Goal: Information Seeking & Learning: Learn about a topic

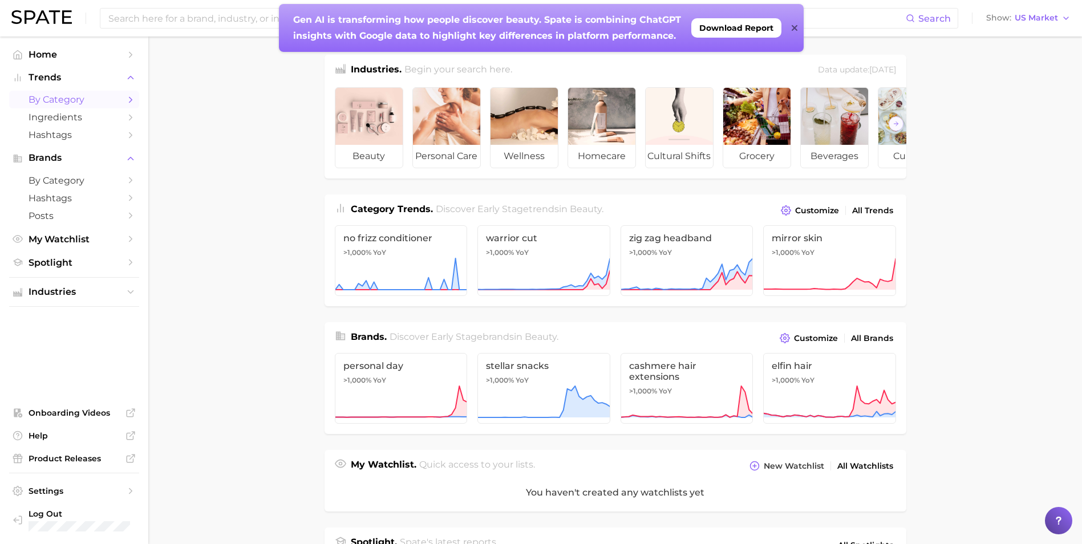
click at [104, 101] on span "by Category" at bounding box center [74, 99] width 91 height 11
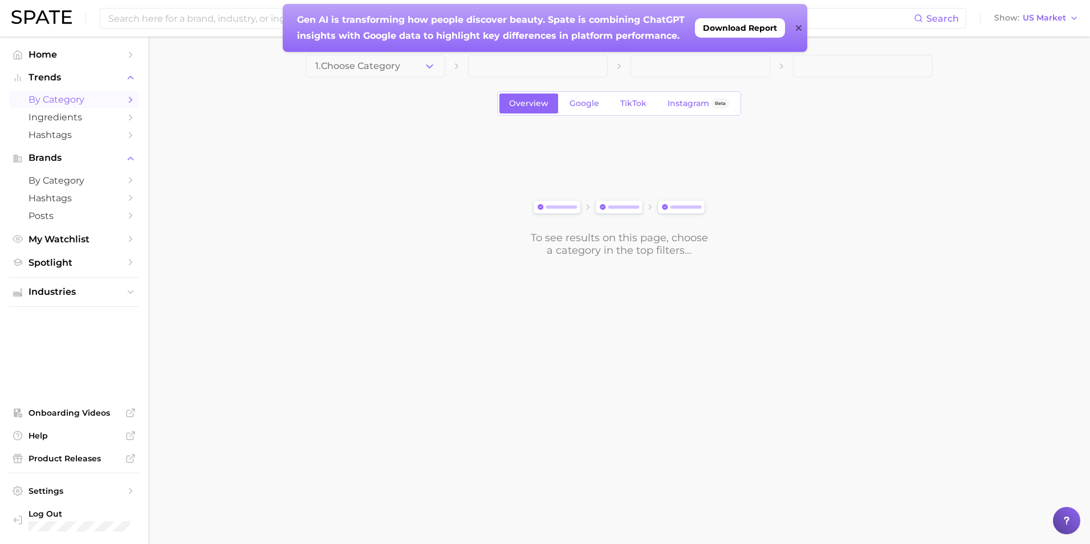
click at [798, 28] on icon at bounding box center [798, 28] width 6 height 6
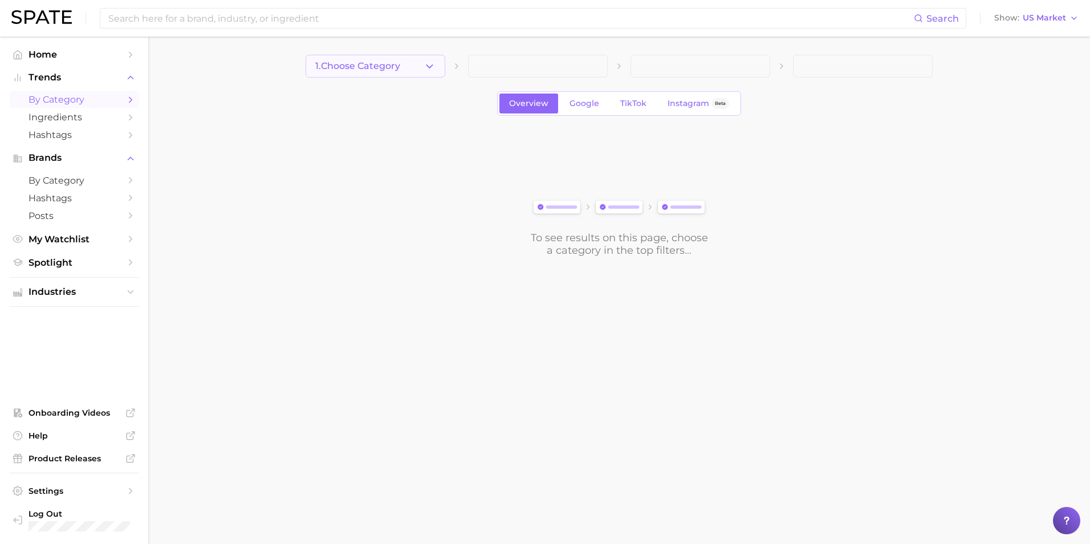
click at [375, 75] on button "1. Choose Category" at bounding box center [376, 66] width 140 height 23
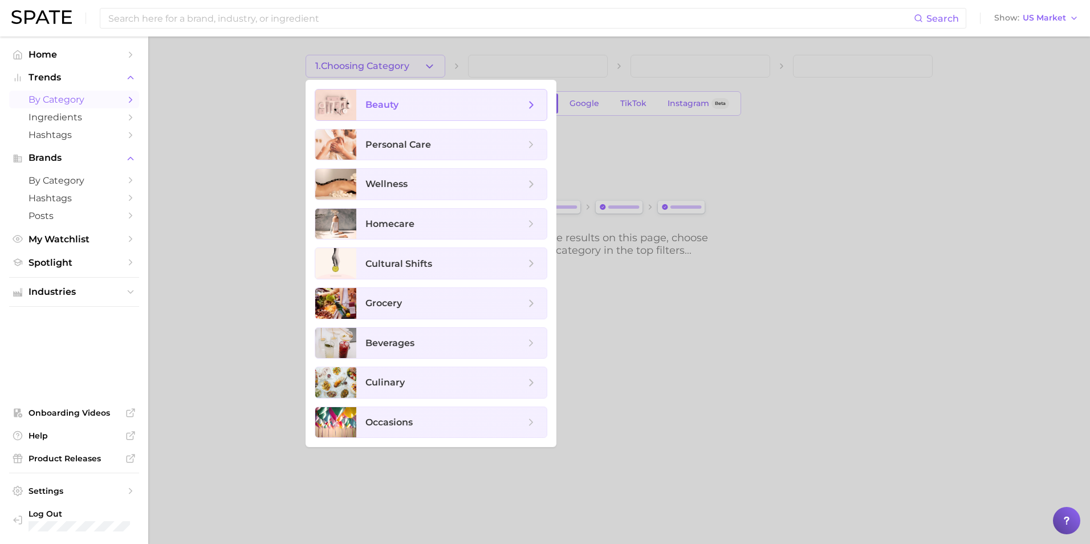
click at [411, 110] on span "beauty" at bounding box center [446, 105] width 160 height 13
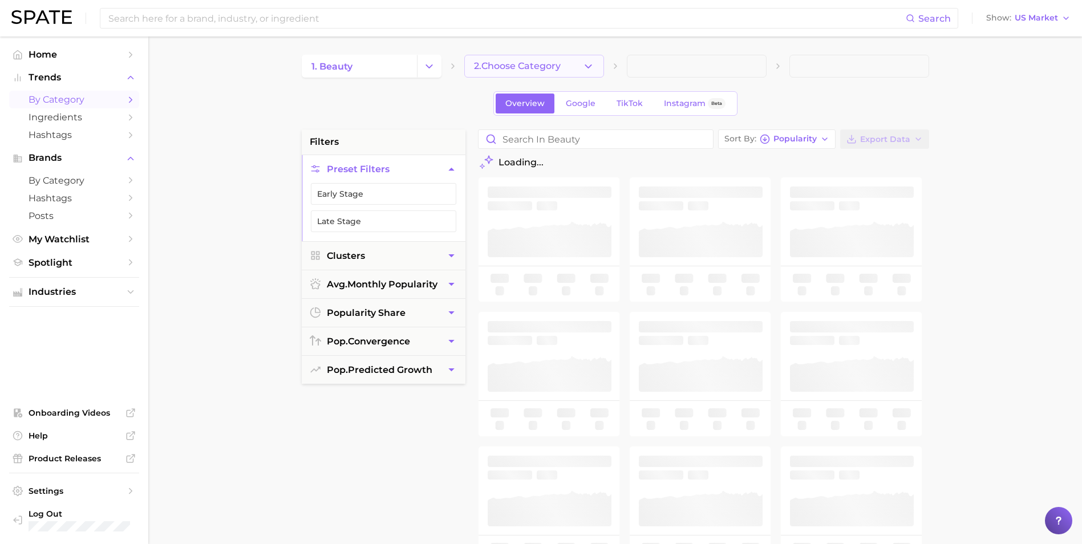
click at [588, 67] on polyline "button" at bounding box center [588, 65] width 6 height 3
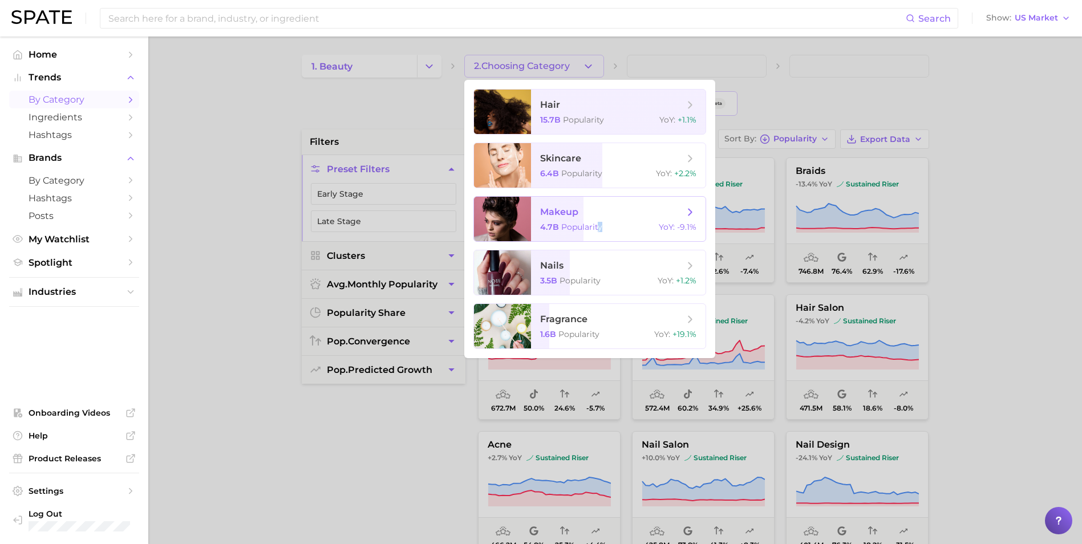
click at [599, 222] on span "makeup 4.7b Popularity YoY : -9.1%" at bounding box center [618, 219] width 174 height 44
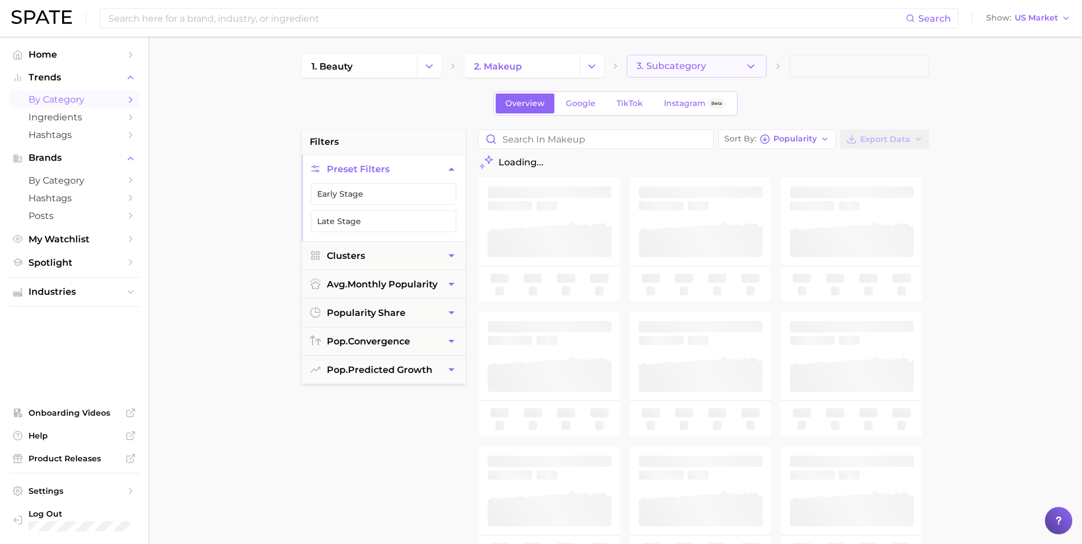
click at [742, 64] on button "3. Subcategory" at bounding box center [697, 66] width 140 height 23
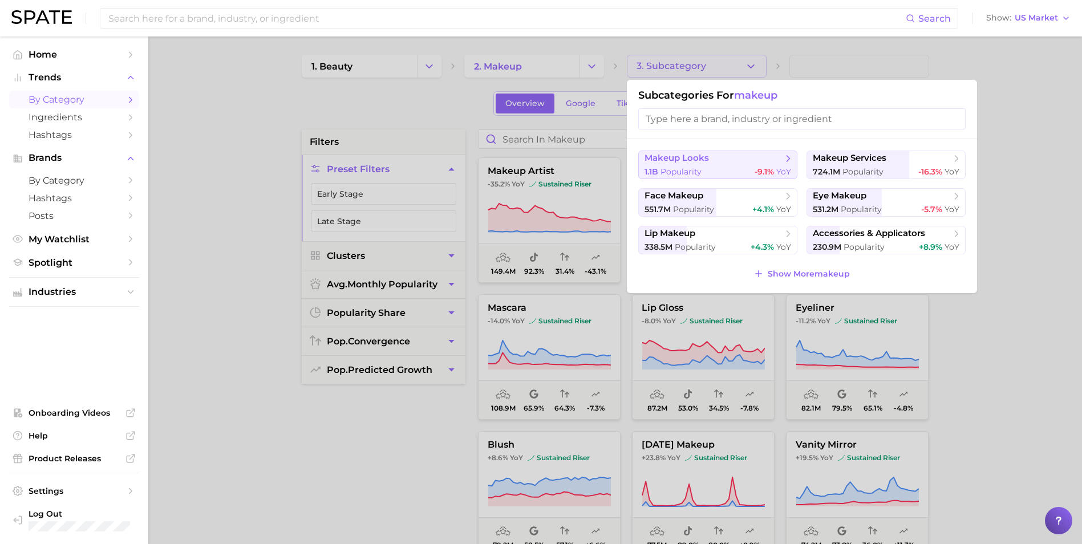
click at [724, 167] on div "1.1b Popularity -9.1% YoY" at bounding box center [717, 172] width 147 height 11
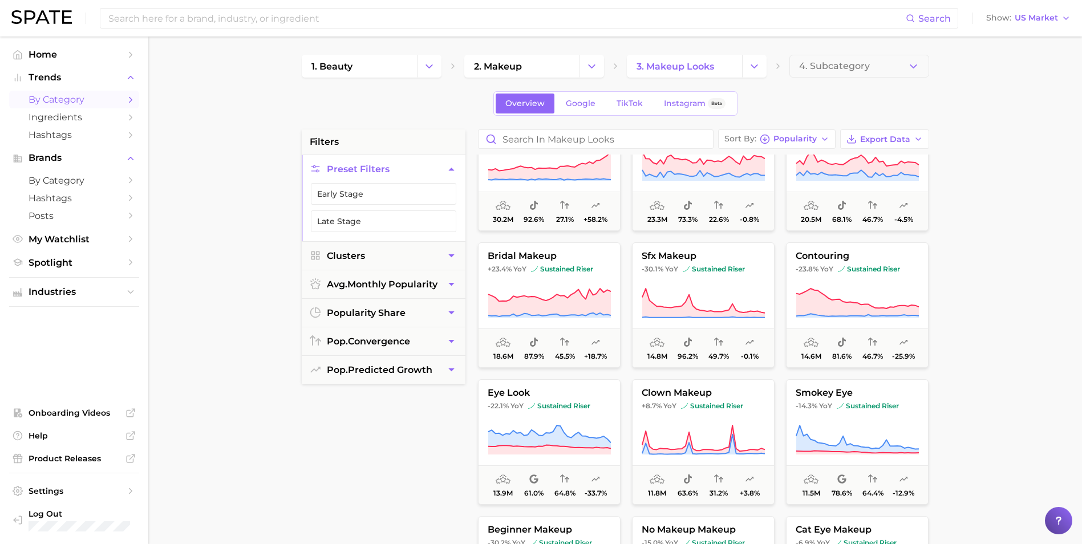
scroll to position [228, 0]
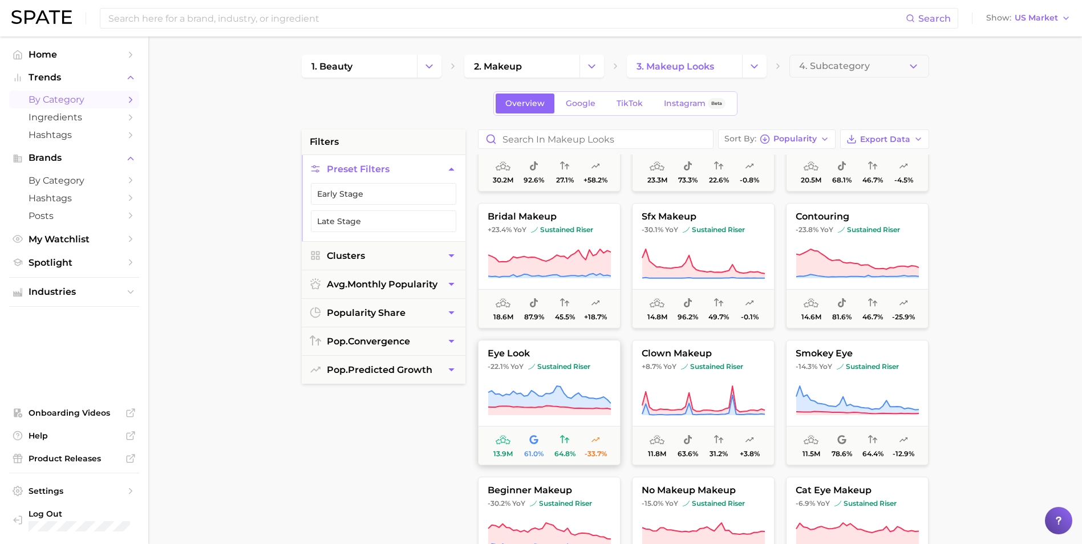
click at [570, 370] on span "sustained riser" at bounding box center [559, 366] width 62 height 9
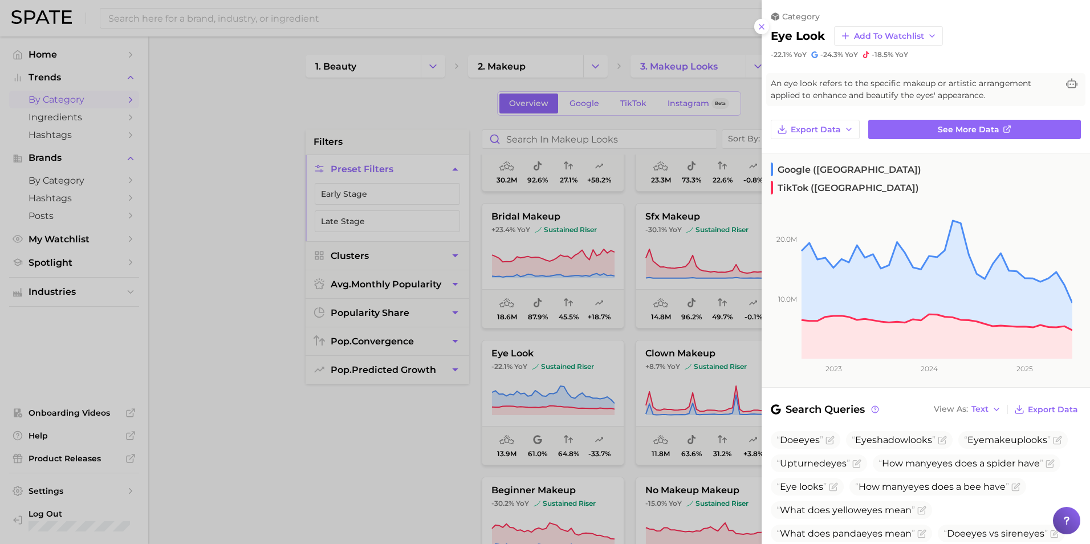
click at [367, 415] on div at bounding box center [545, 272] width 1090 height 544
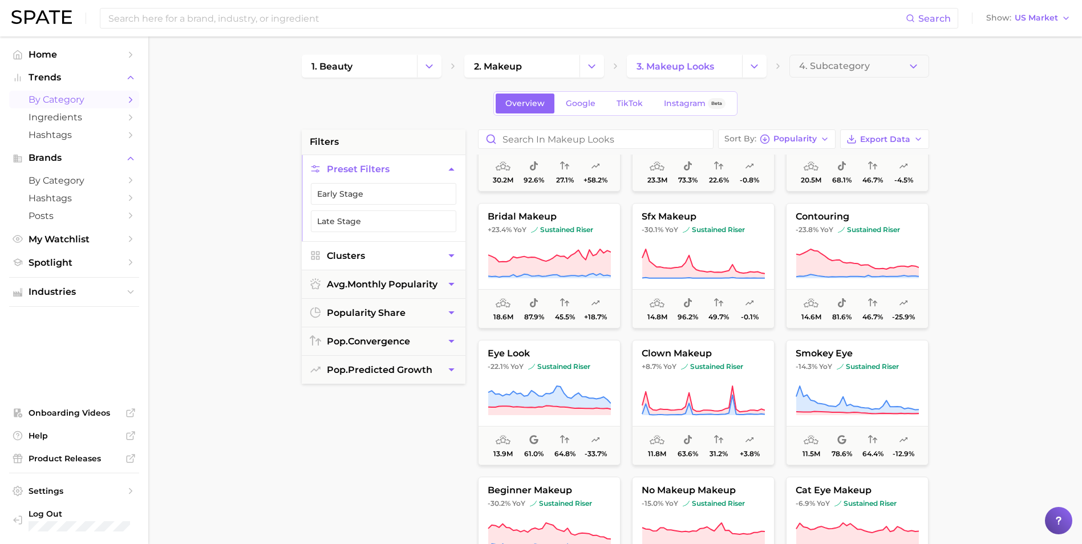
click at [399, 259] on button "Clusters" at bounding box center [384, 256] width 164 height 28
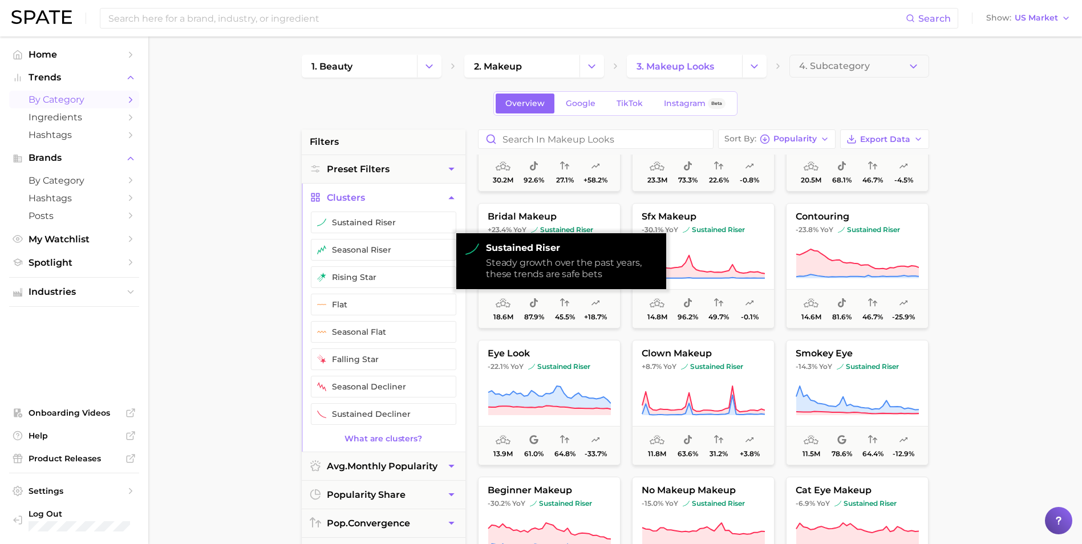
drag, startPoint x: 411, startPoint y: 221, endPoint x: 600, endPoint y: 200, distance: 191.1
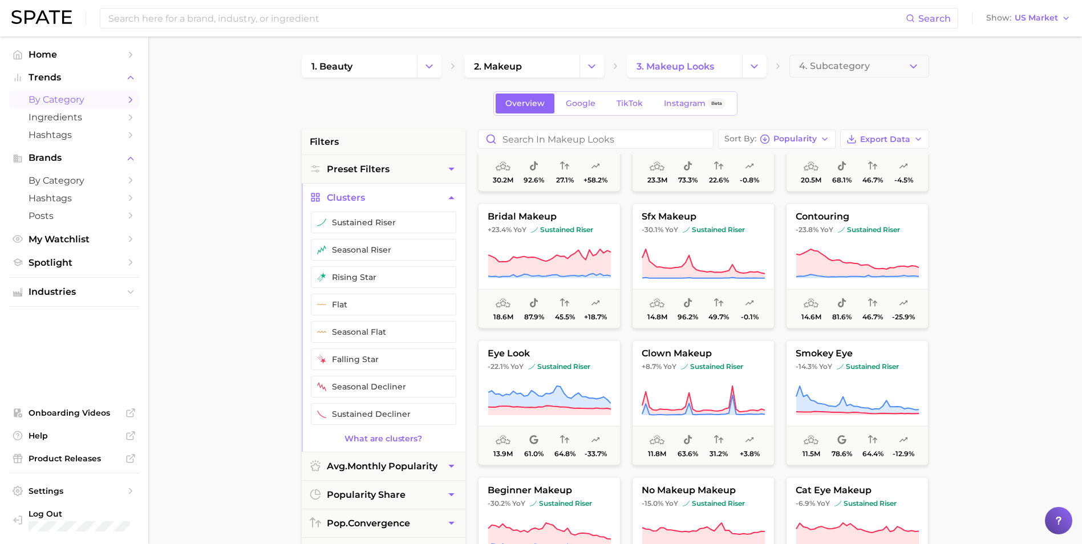
click at [1006, 228] on main "1. beauty 2. makeup 3. makeup looks 4. Subcategory Overview Google TikTok Insta…" at bounding box center [614, 468] width 933 height 865
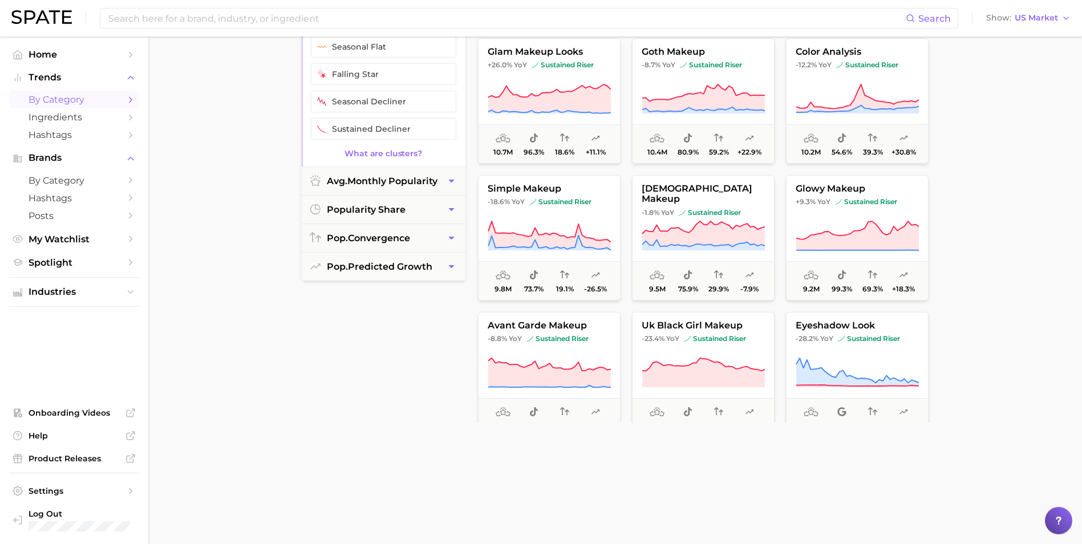
scroll to position [570, 0]
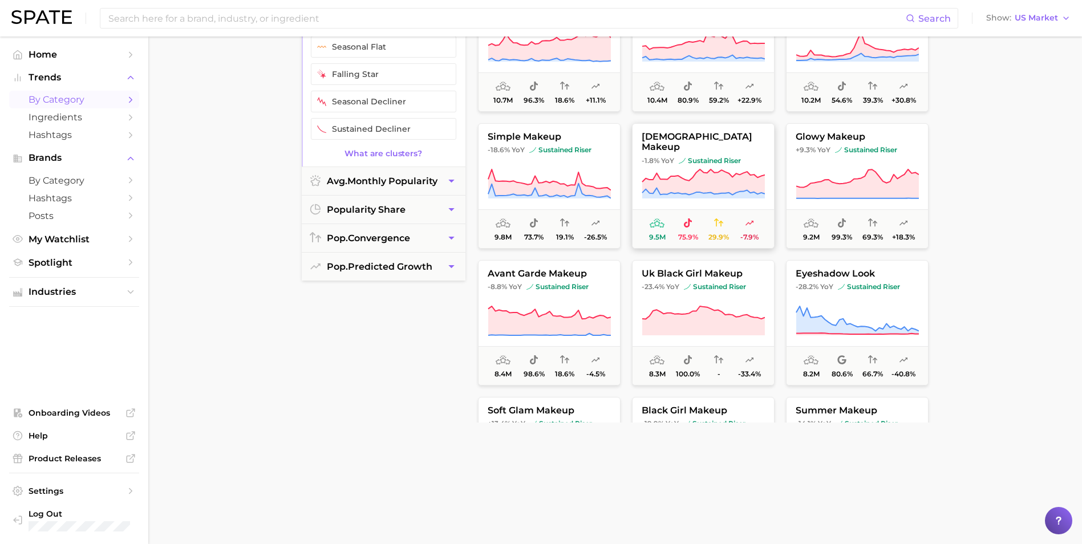
click at [762, 163] on button "korean makeup -1.8% YoY sustained riser 9.5m 75.9% 29.9% -7.9%" at bounding box center [703, 185] width 143 height 125
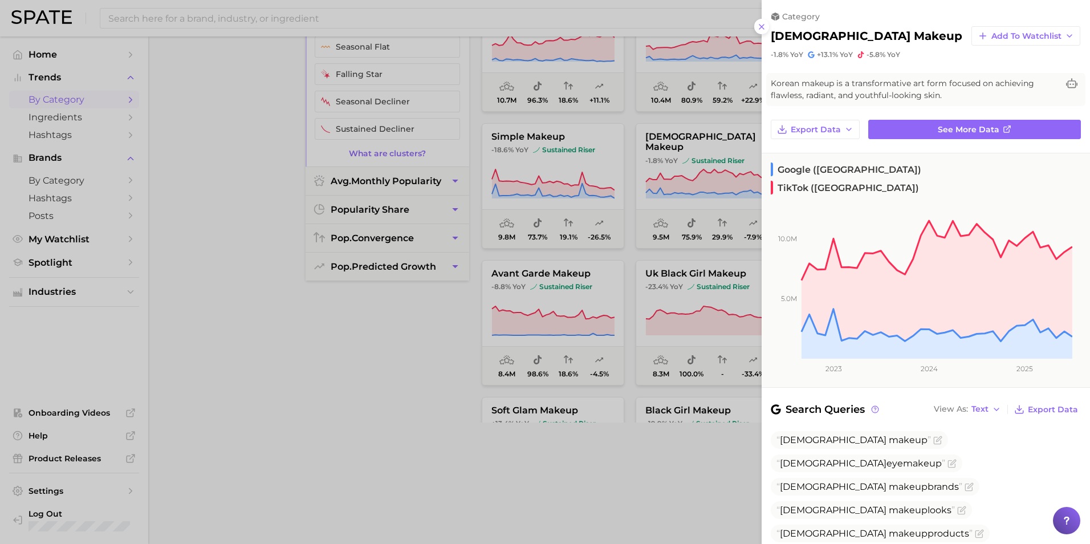
click at [351, 415] on div at bounding box center [545, 272] width 1090 height 544
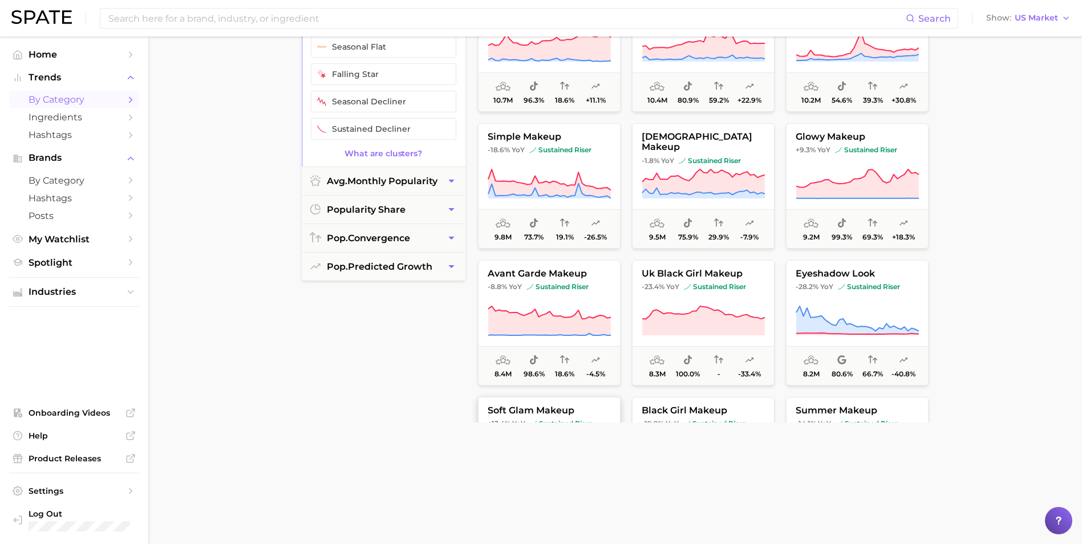
click at [598, 411] on span "soft glam makeup" at bounding box center [548, 410] width 141 height 10
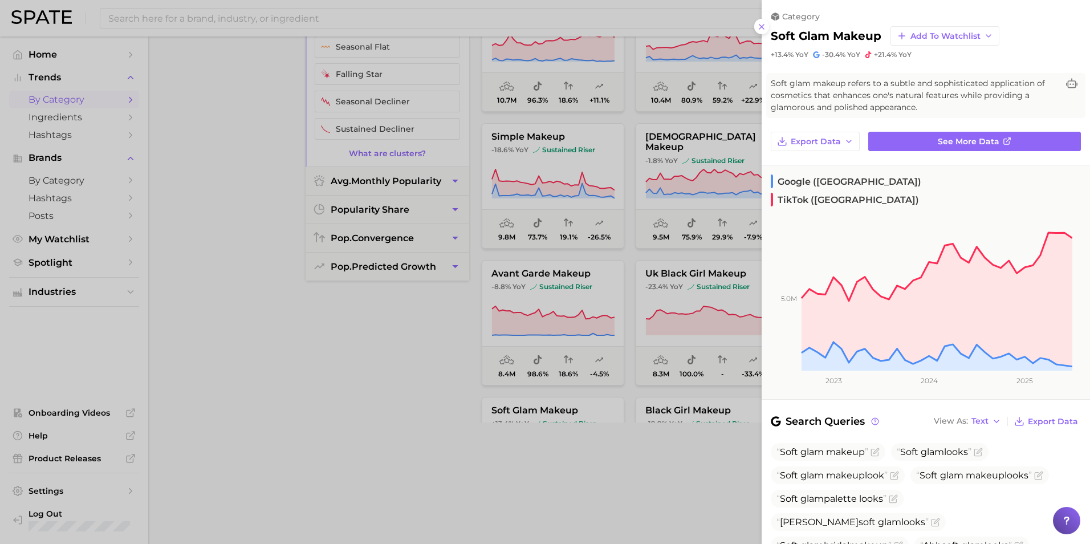
click at [407, 404] on div at bounding box center [545, 272] width 1090 height 544
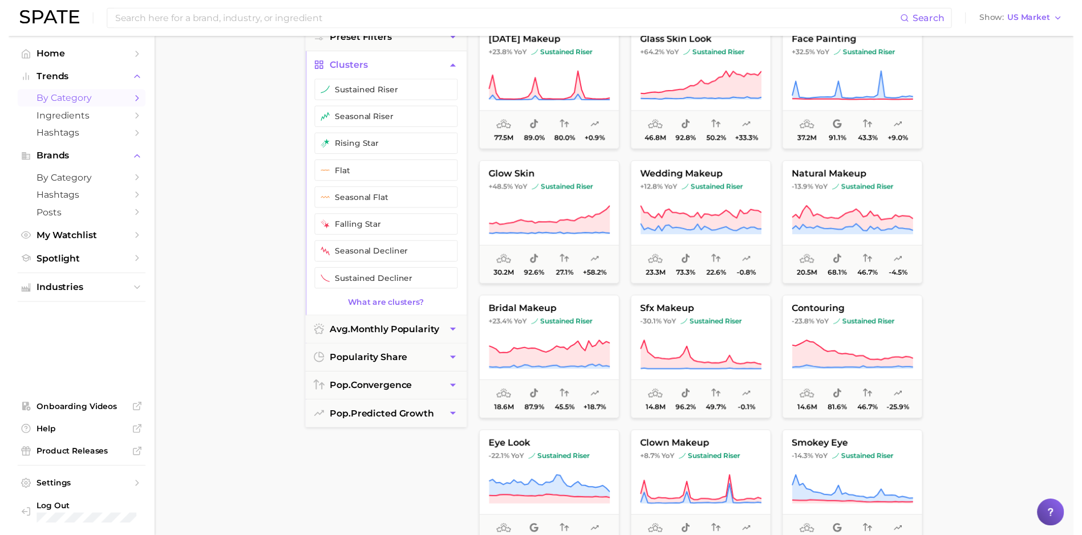
scroll to position [0, 0]
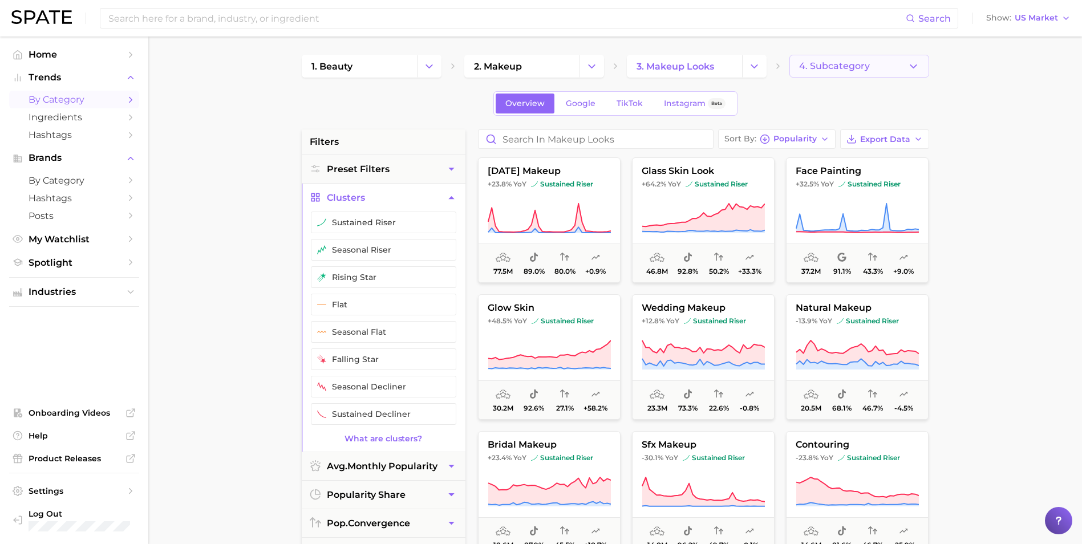
click at [845, 70] on span "4. Subcategory" at bounding box center [834, 66] width 71 height 10
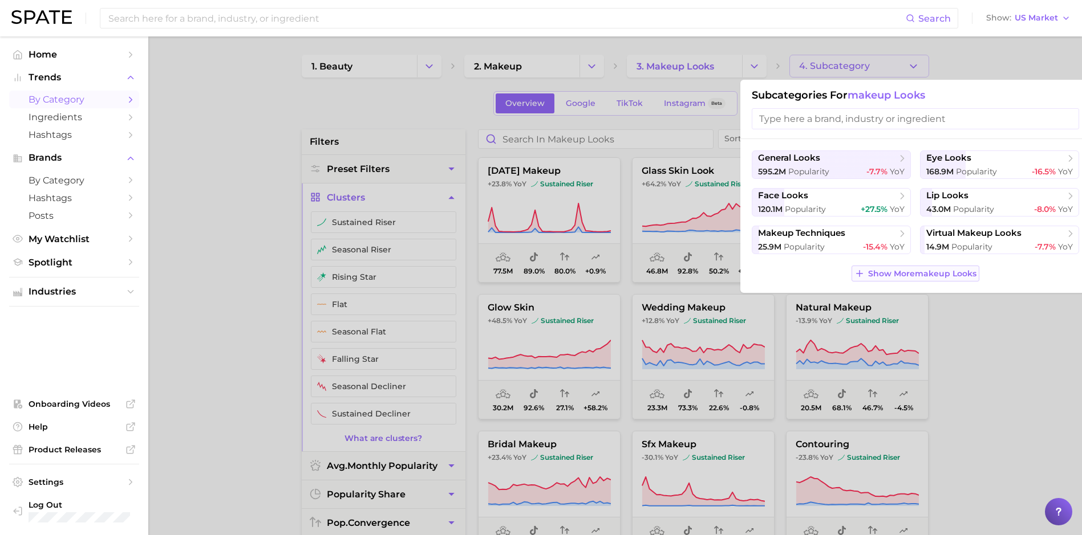
click at [885, 274] on span "Show More makeup looks" at bounding box center [922, 274] width 108 height 10
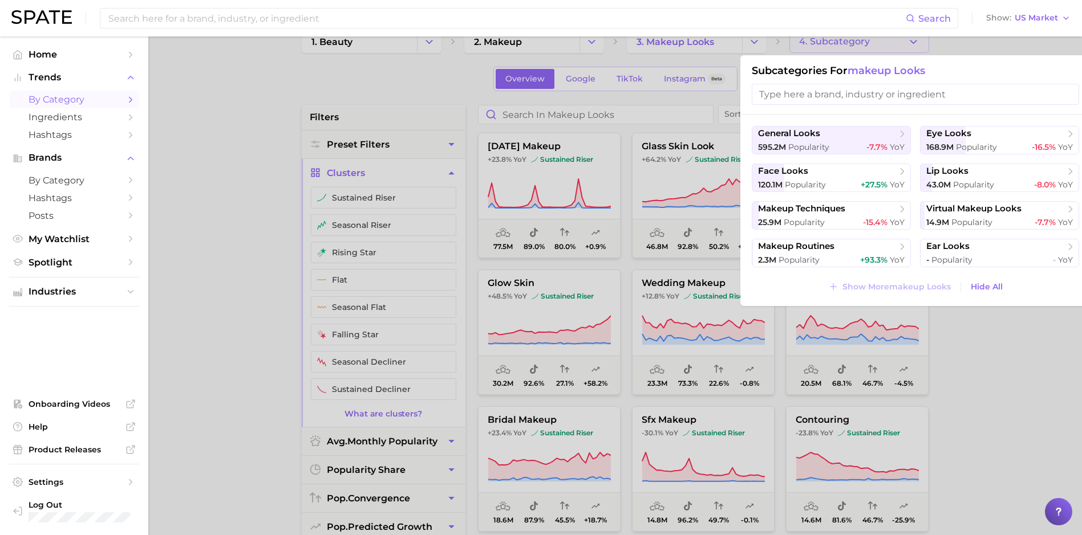
scroll to position [57, 0]
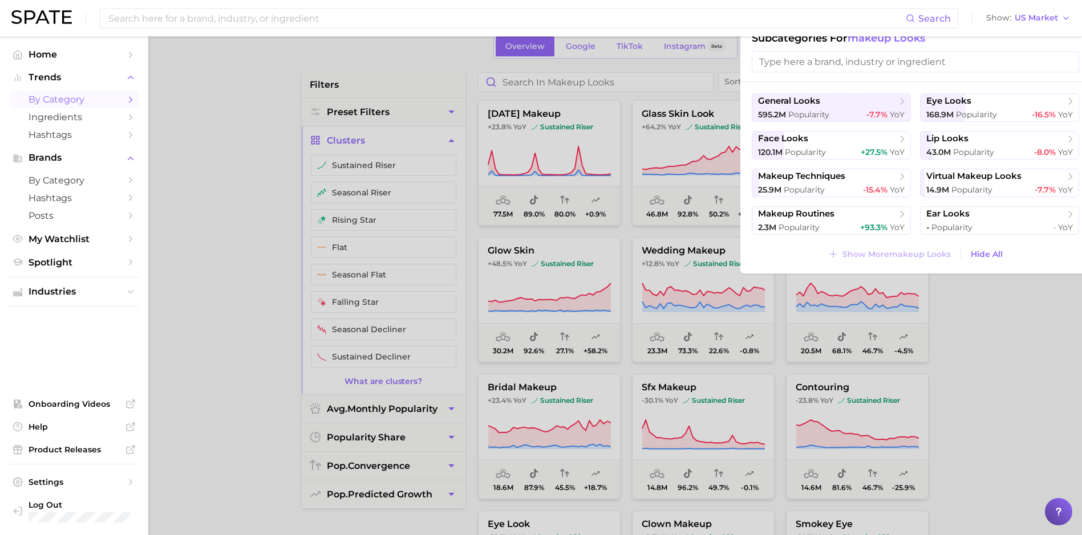
click at [687, 70] on div at bounding box center [541, 267] width 1082 height 535
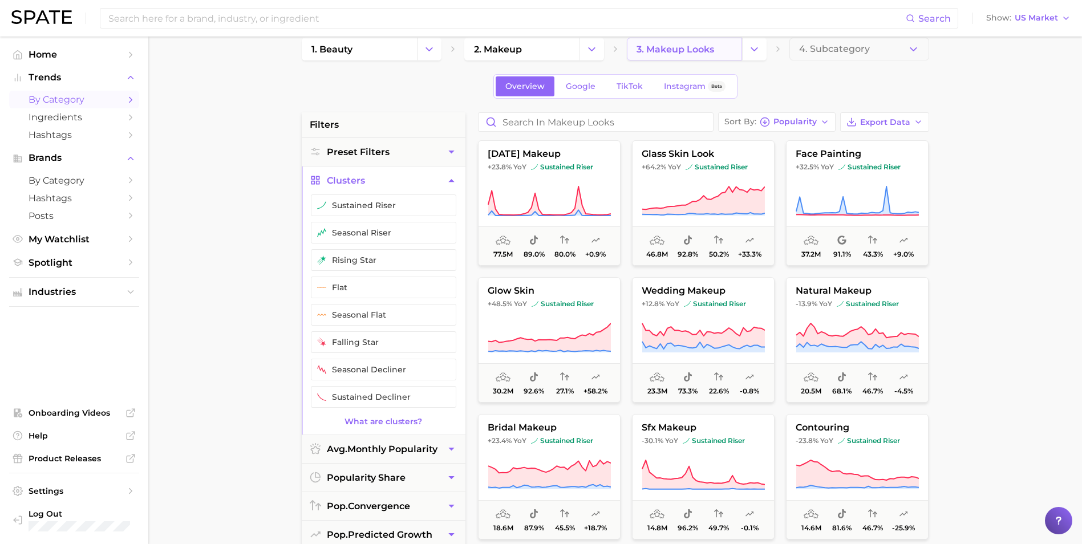
scroll to position [0, 0]
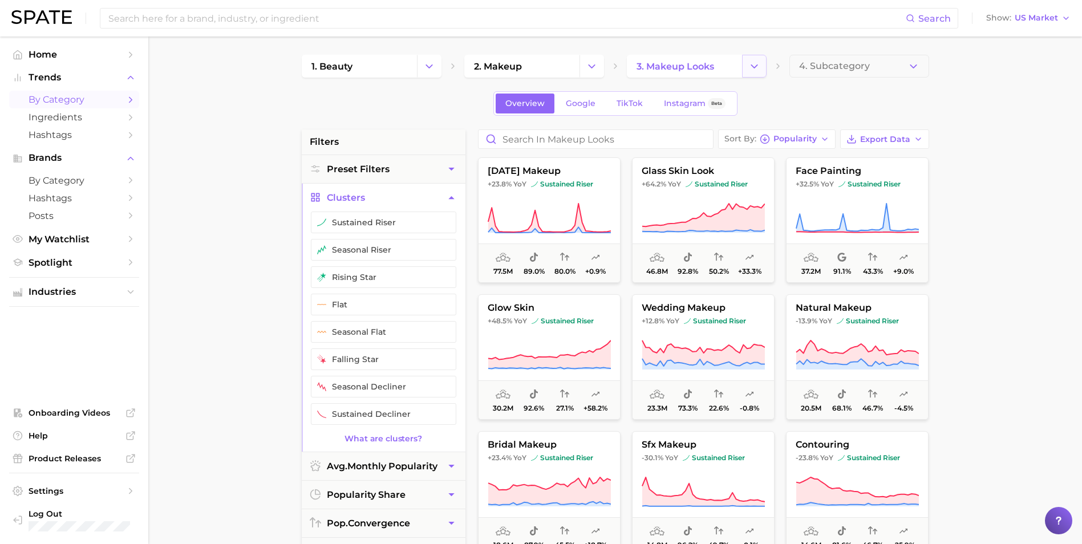
click at [763, 68] on button "Change Category" at bounding box center [754, 66] width 25 height 23
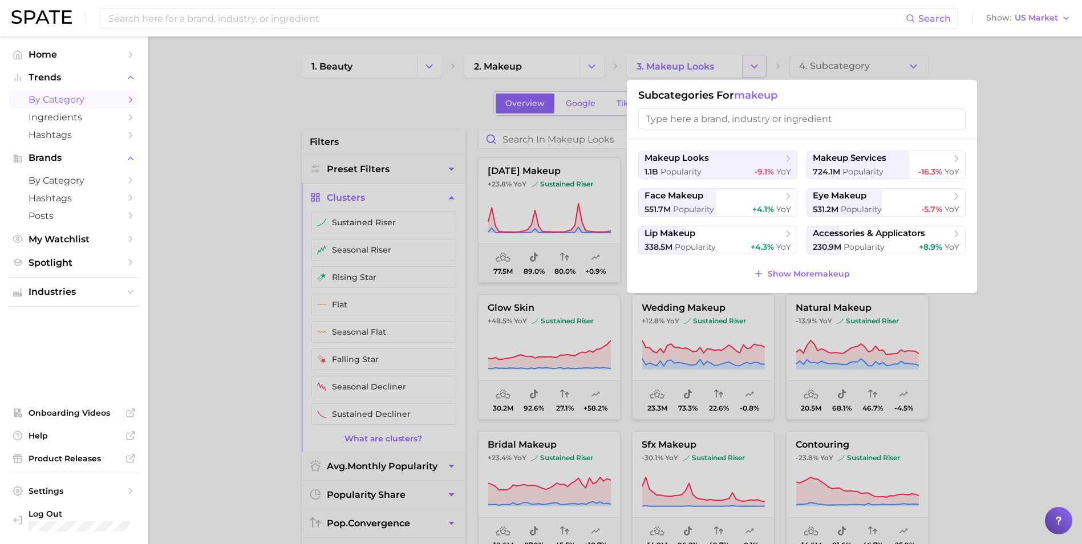
click at [763, 68] on div at bounding box center [541, 272] width 1082 height 544
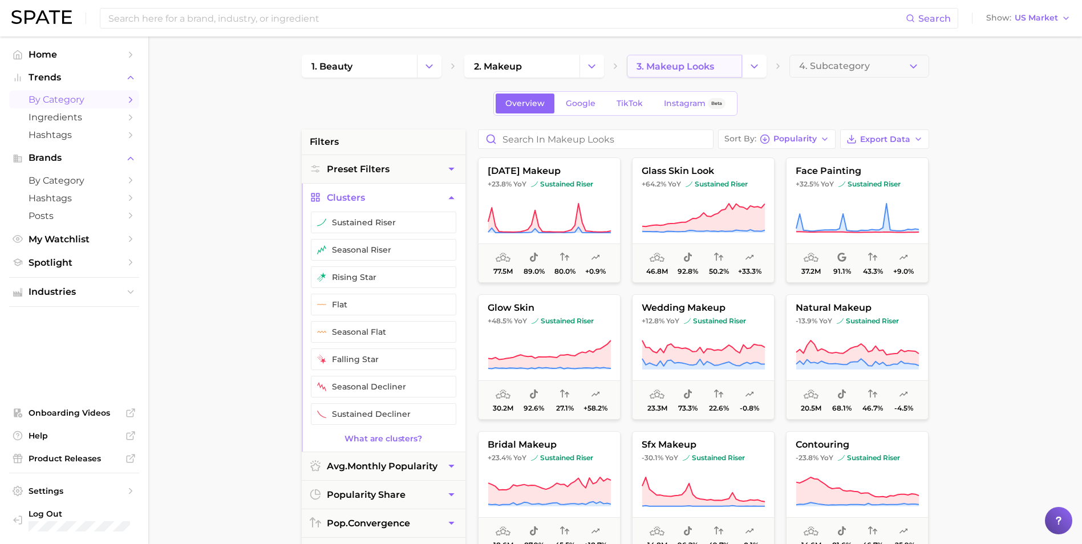
click at [707, 62] on span "3. makeup looks" at bounding box center [675, 66] width 78 height 11
click at [746, 69] on button "Change Category" at bounding box center [754, 66] width 25 height 23
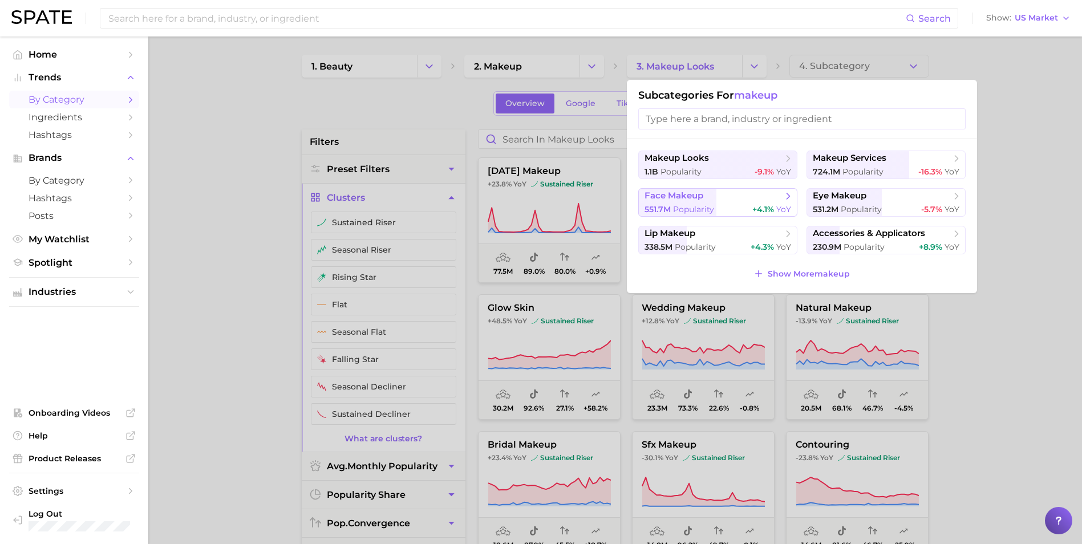
click at [744, 210] on div "551.7m Popularity +4.1% YoY" at bounding box center [717, 209] width 147 height 11
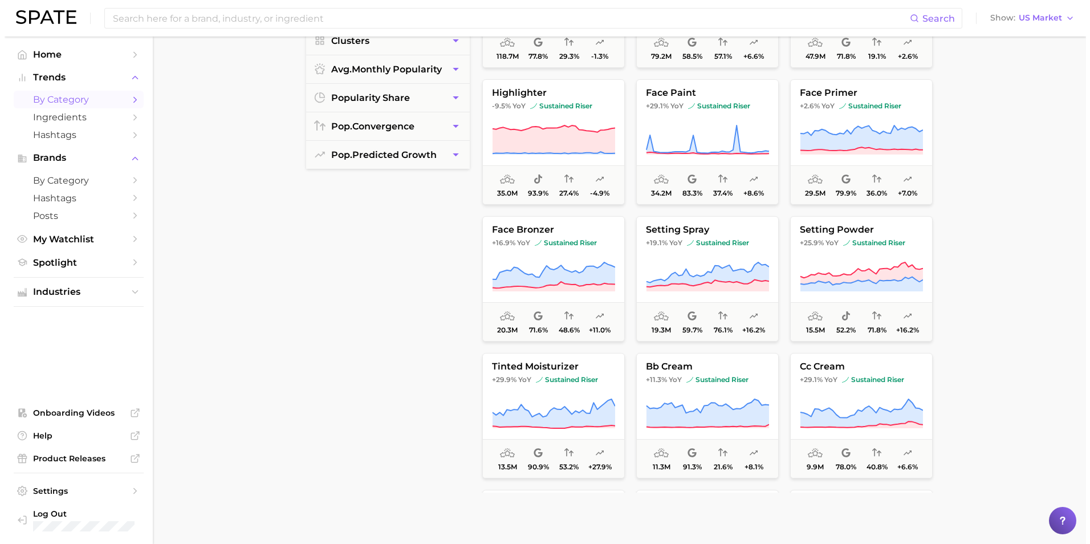
scroll to position [228, 0]
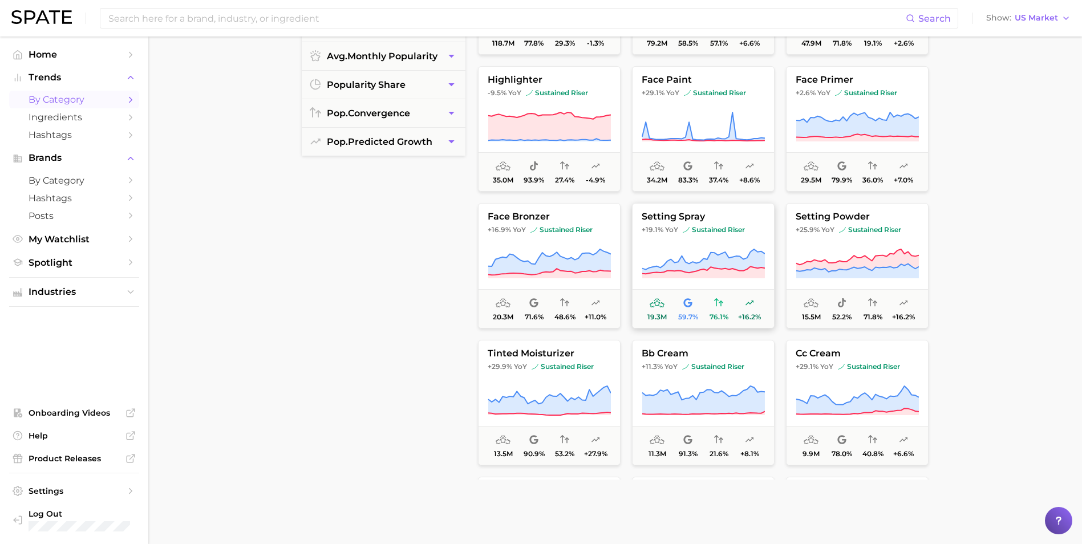
click at [724, 253] on icon at bounding box center [702, 264] width 123 height 32
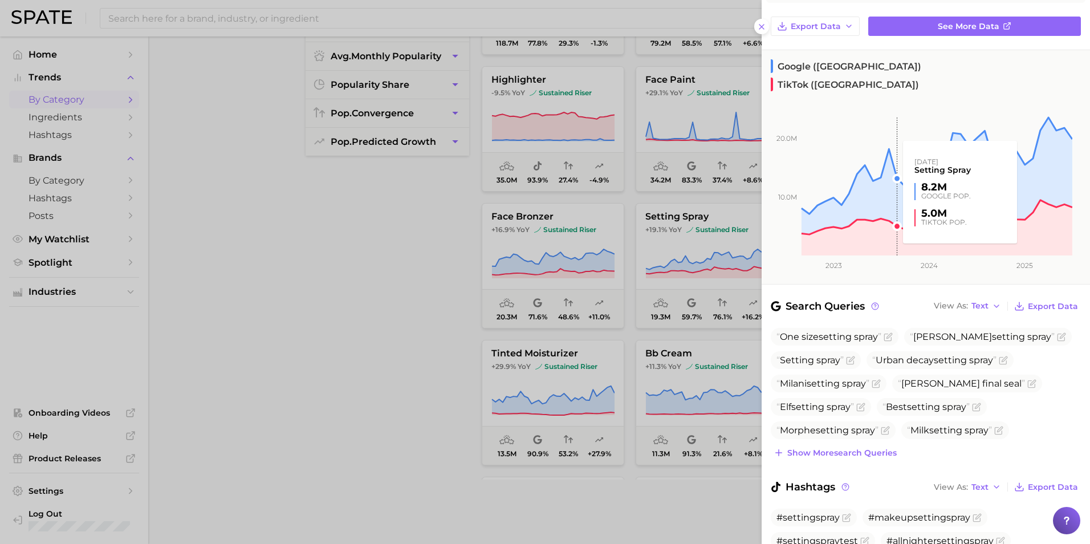
scroll to position [0, 0]
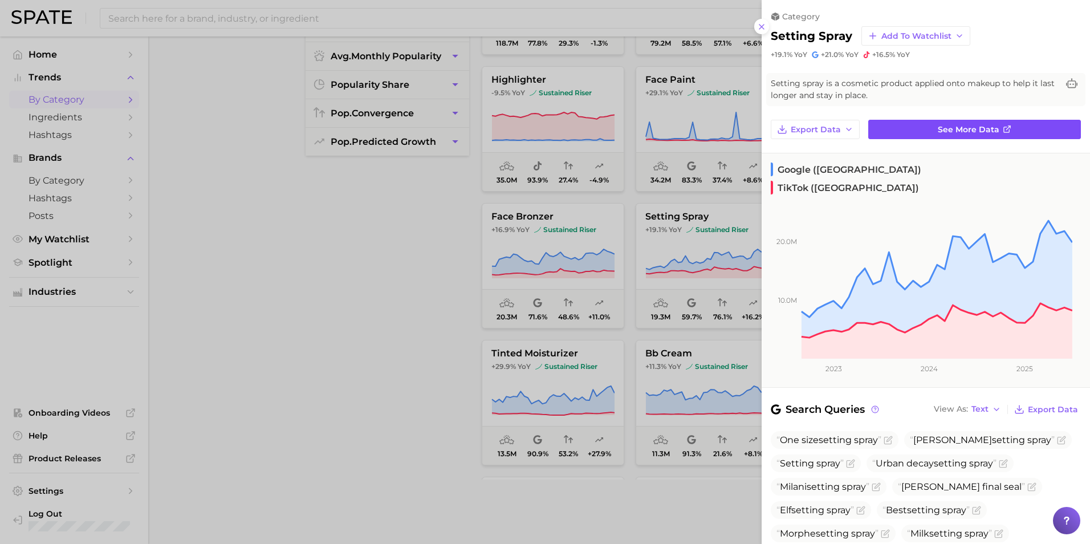
click at [1005, 121] on link "See more data" at bounding box center [974, 129] width 213 height 19
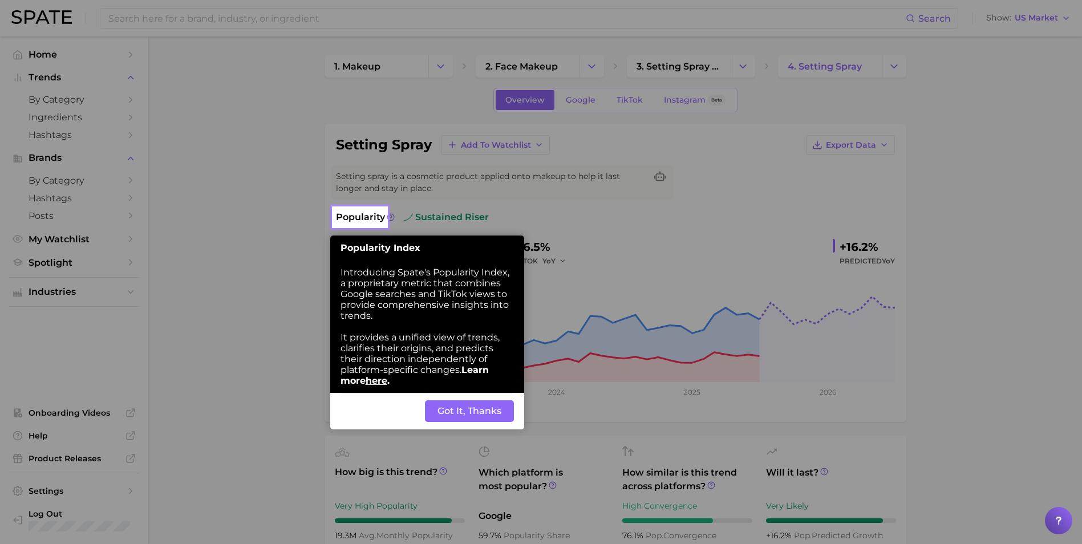
click at [482, 401] on button "Got It, Thanks" at bounding box center [469, 411] width 89 height 22
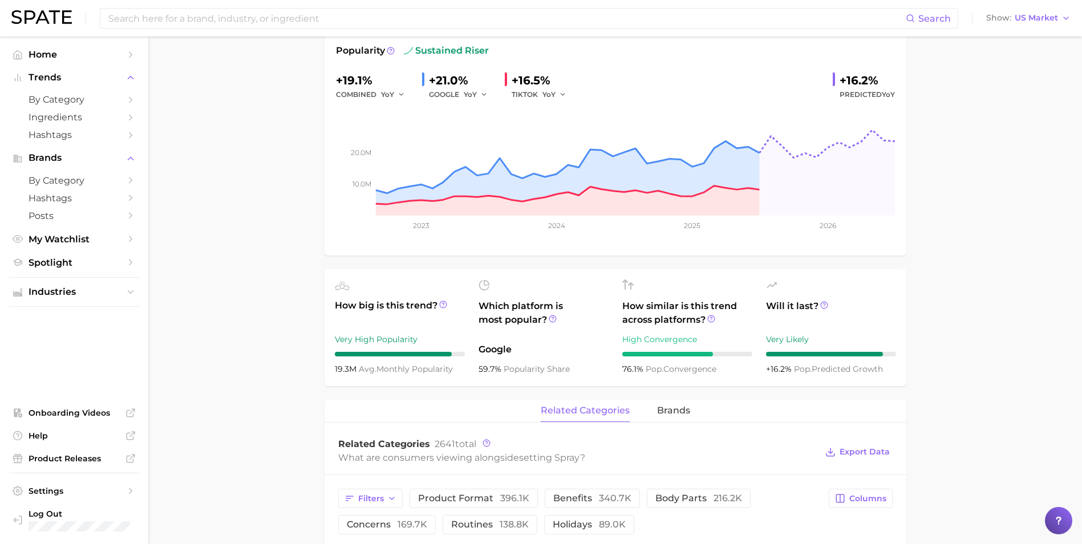
scroll to position [185, 0]
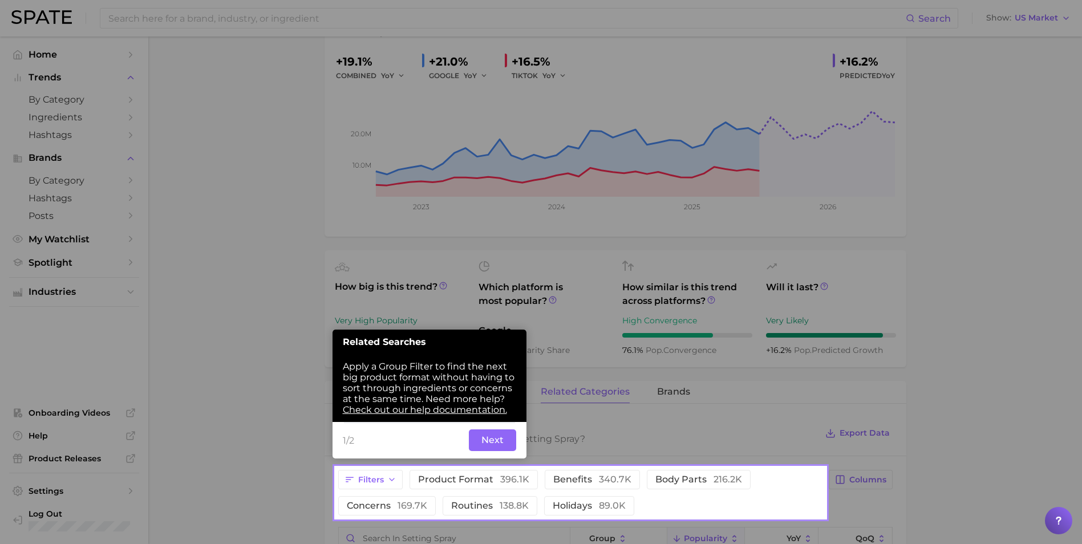
click at [471, 442] on button "Next" at bounding box center [492, 440] width 47 height 22
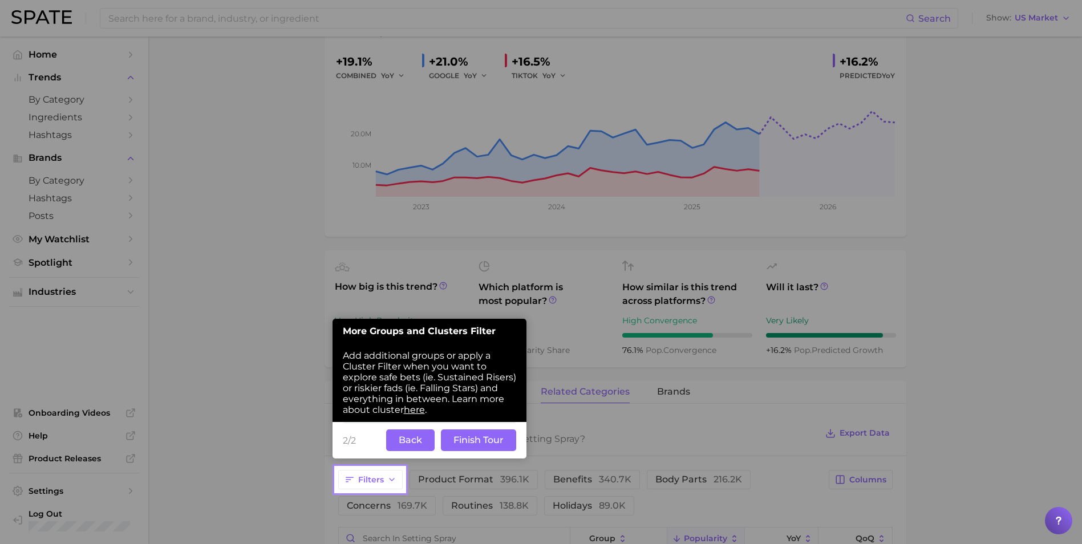
click at [429, 441] on button "Back" at bounding box center [410, 440] width 48 height 22
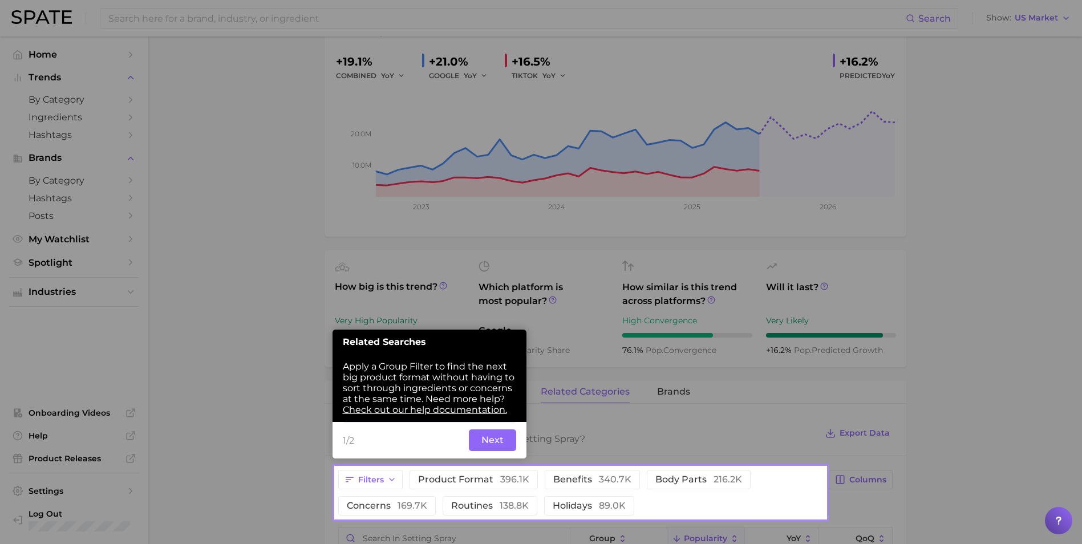
click at [618, 437] on div at bounding box center [580, 233] width 490 height 467
click at [482, 436] on button "Next" at bounding box center [492, 440] width 47 height 22
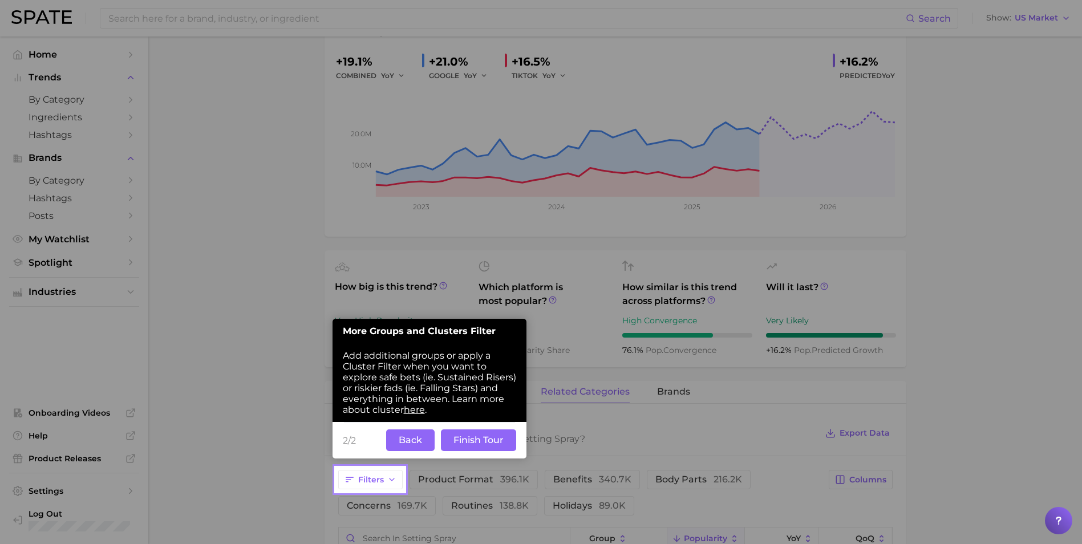
click at [495, 435] on button "Finish Tour" at bounding box center [478, 440] width 75 height 22
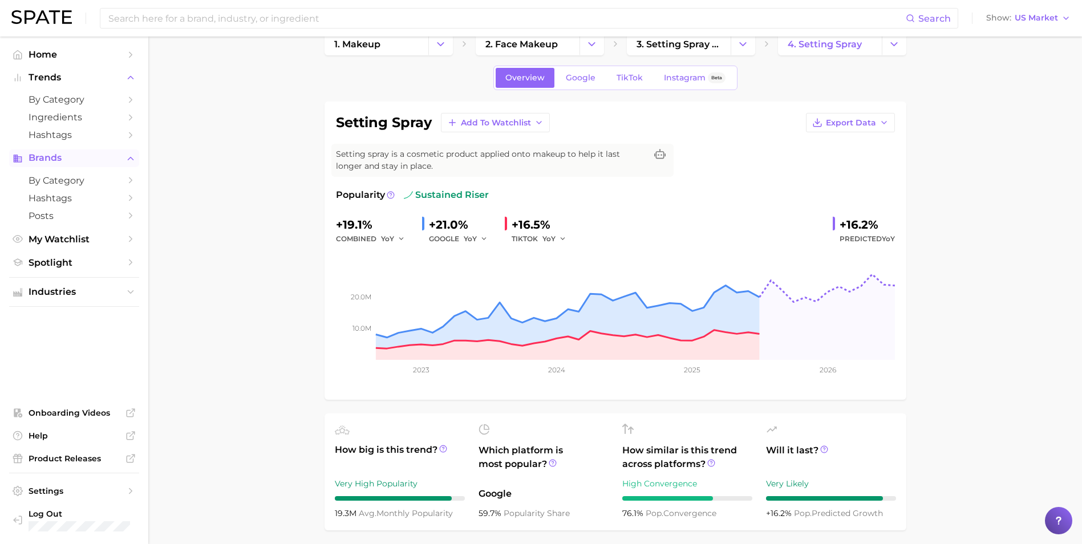
scroll to position [0, 0]
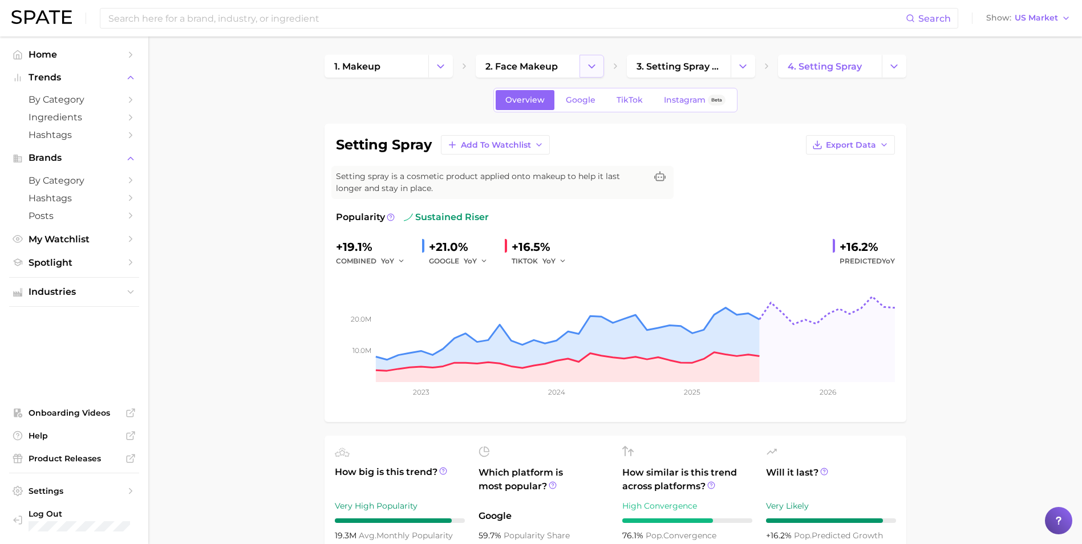
click at [589, 72] on button "Change Category" at bounding box center [591, 66] width 25 height 23
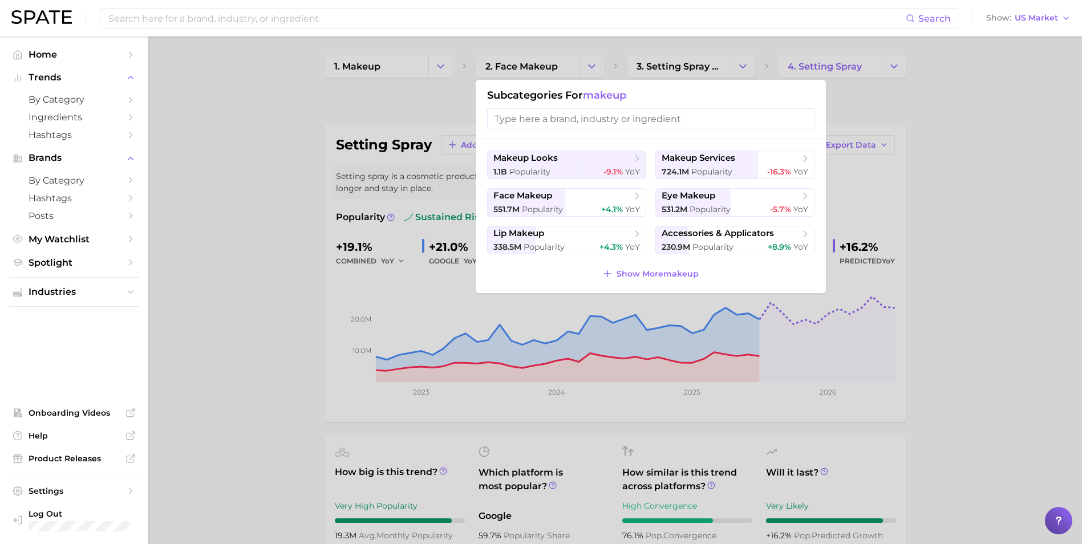
click at [241, 249] on div at bounding box center [541, 272] width 1082 height 544
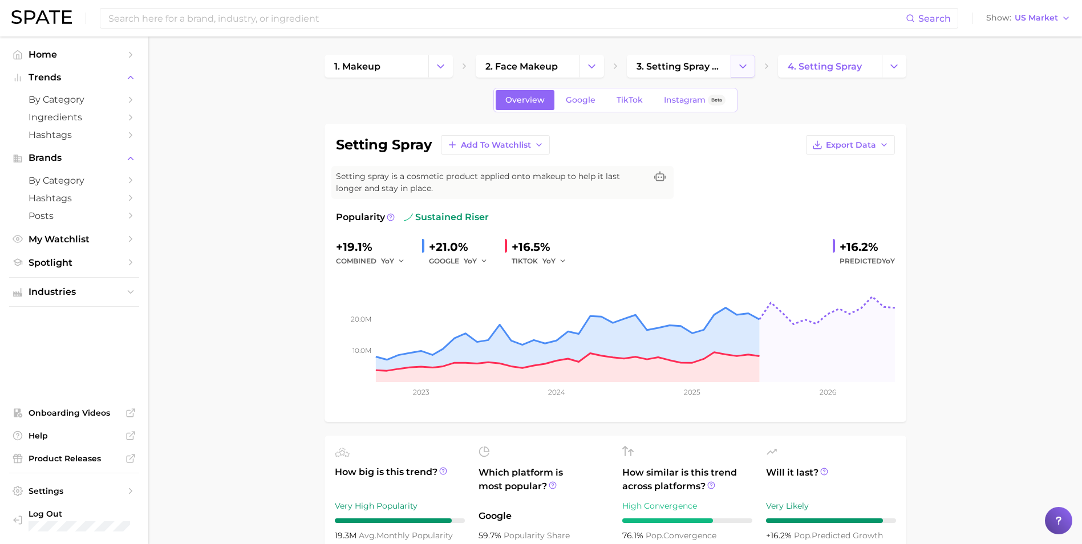
click at [739, 73] on button "Change Category" at bounding box center [742, 66] width 25 height 23
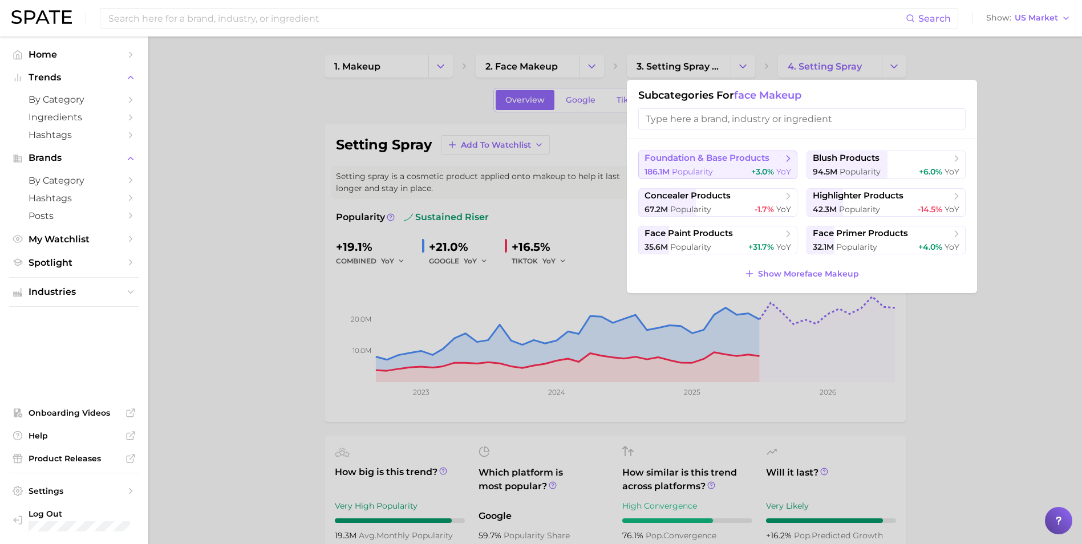
click at [721, 168] on div "186.1m Popularity +3.0% YoY" at bounding box center [717, 172] width 147 height 11
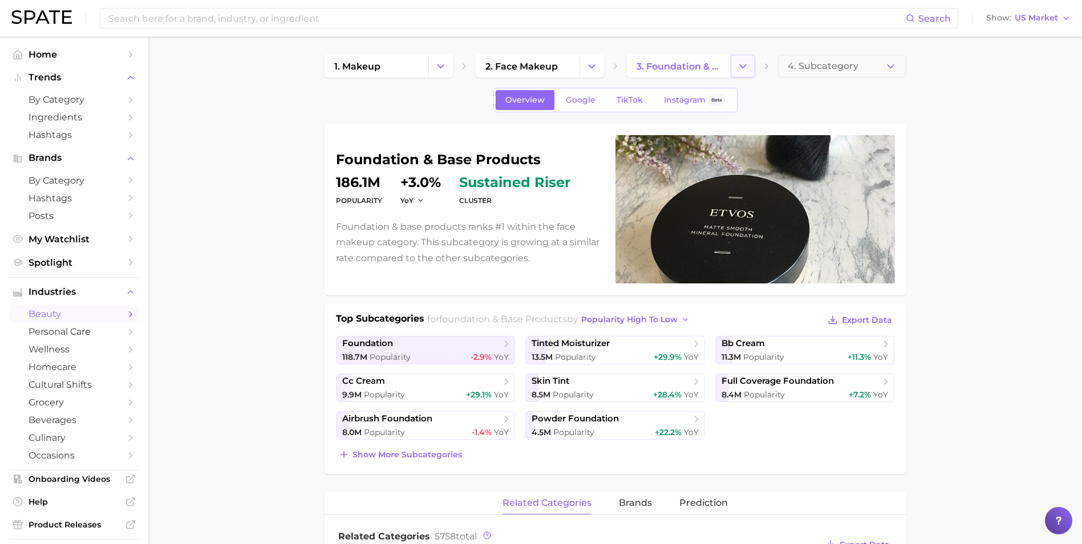
click at [741, 66] on icon "Change Category" at bounding box center [743, 66] width 12 height 12
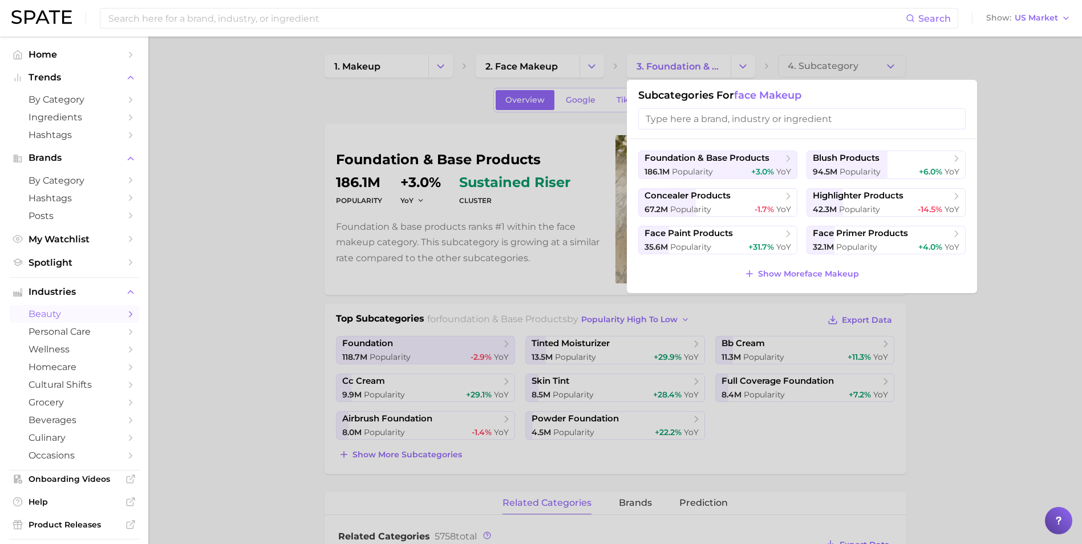
drag, startPoint x: 265, startPoint y: 270, endPoint x: 263, endPoint y: 253, distance: 17.1
click at [264, 266] on div at bounding box center [541, 272] width 1082 height 544
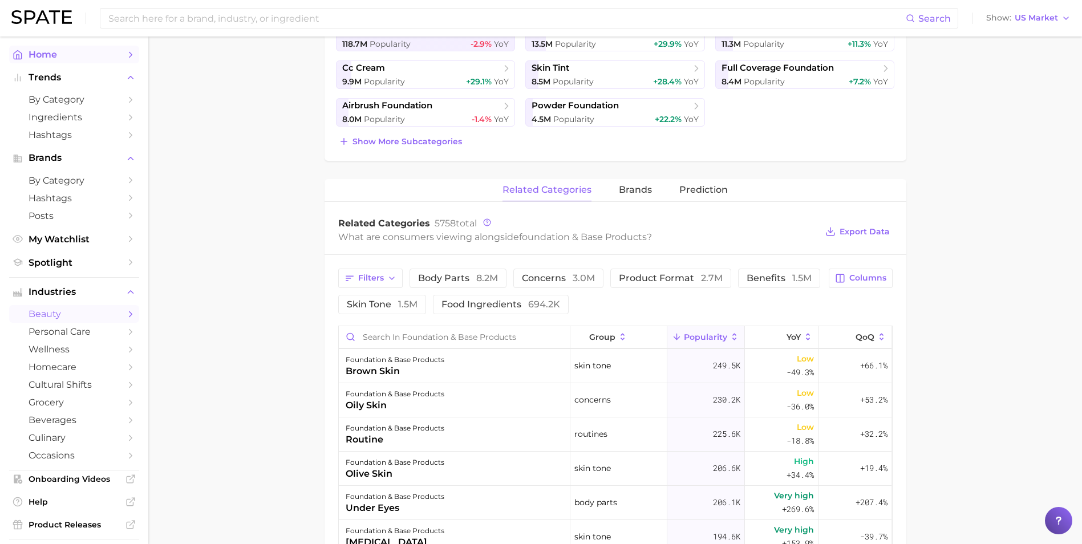
scroll to position [228, 0]
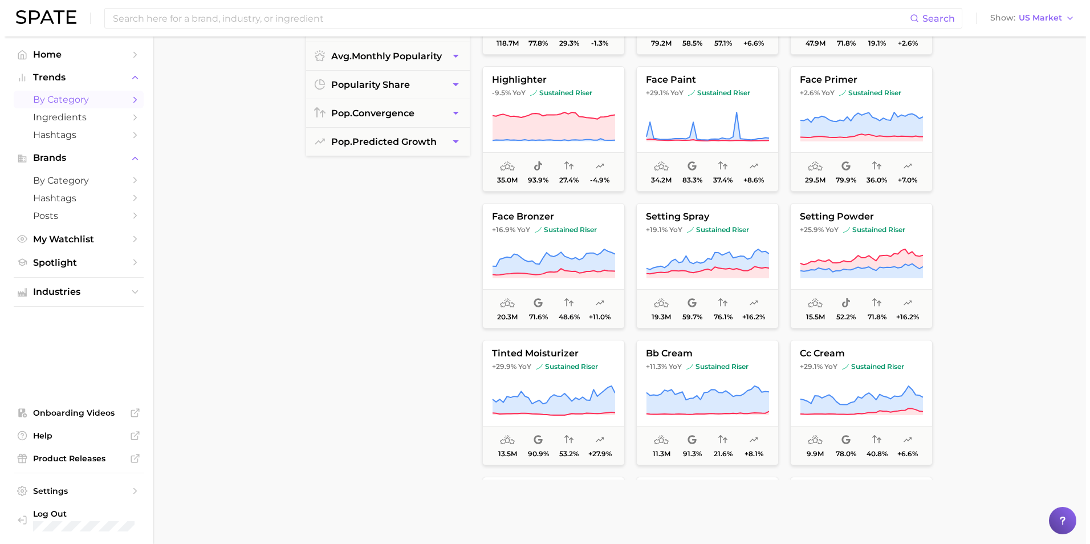
scroll to position [285, 0]
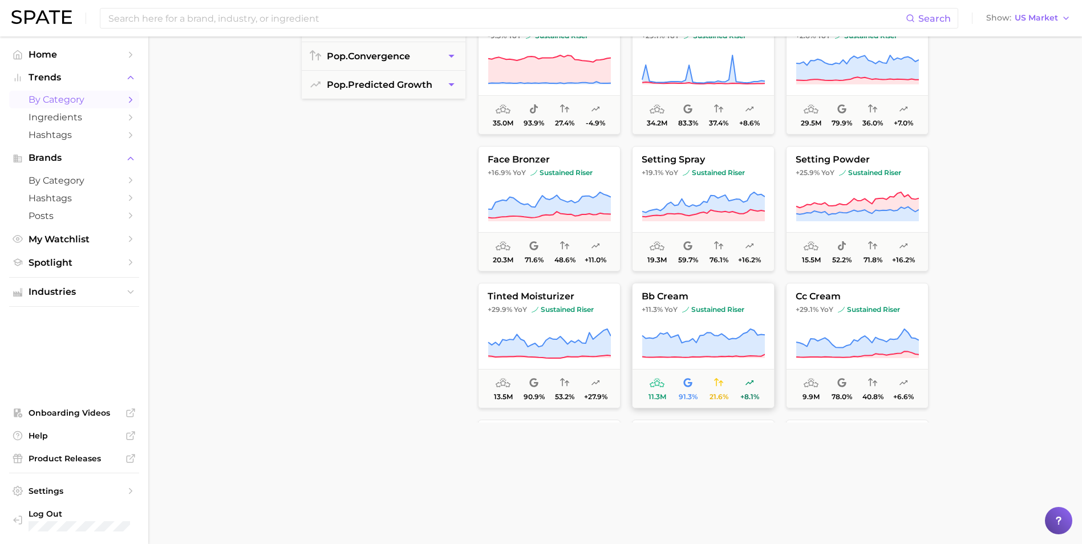
click at [694, 313] on span "sustained riser" at bounding box center [713, 309] width 62 height 9
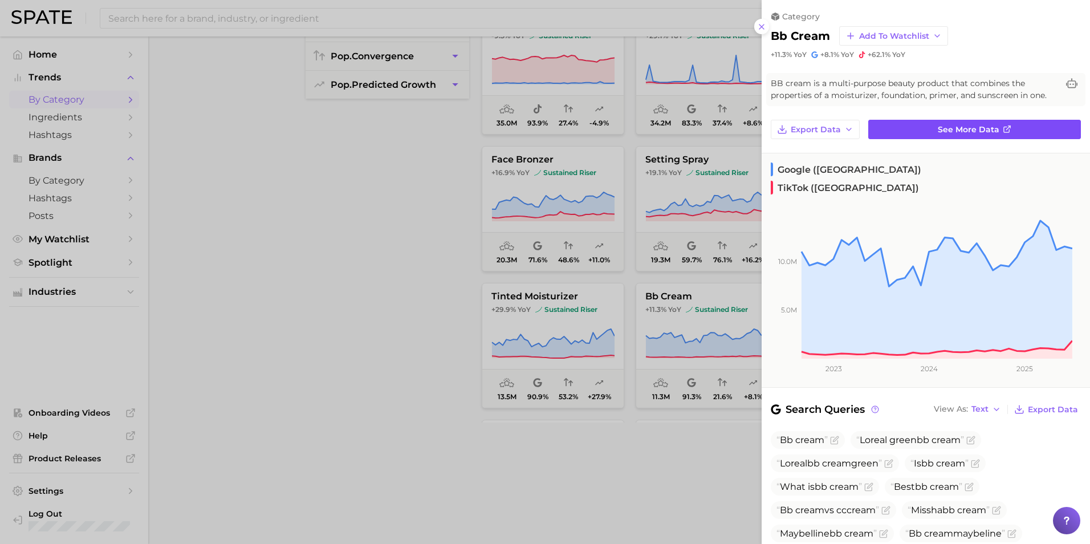
click at [941, 127] on span "See more data" at bounding box center [969, 130] width 62 height 10
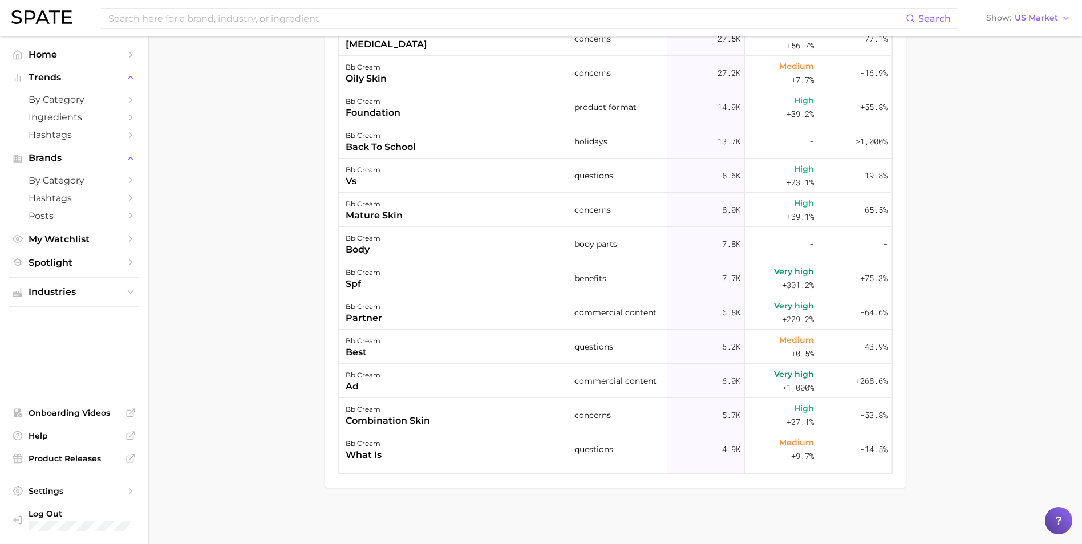
scroll to position [783, 0]
